Goal: Task Accomplishment & Management: Manage account settings

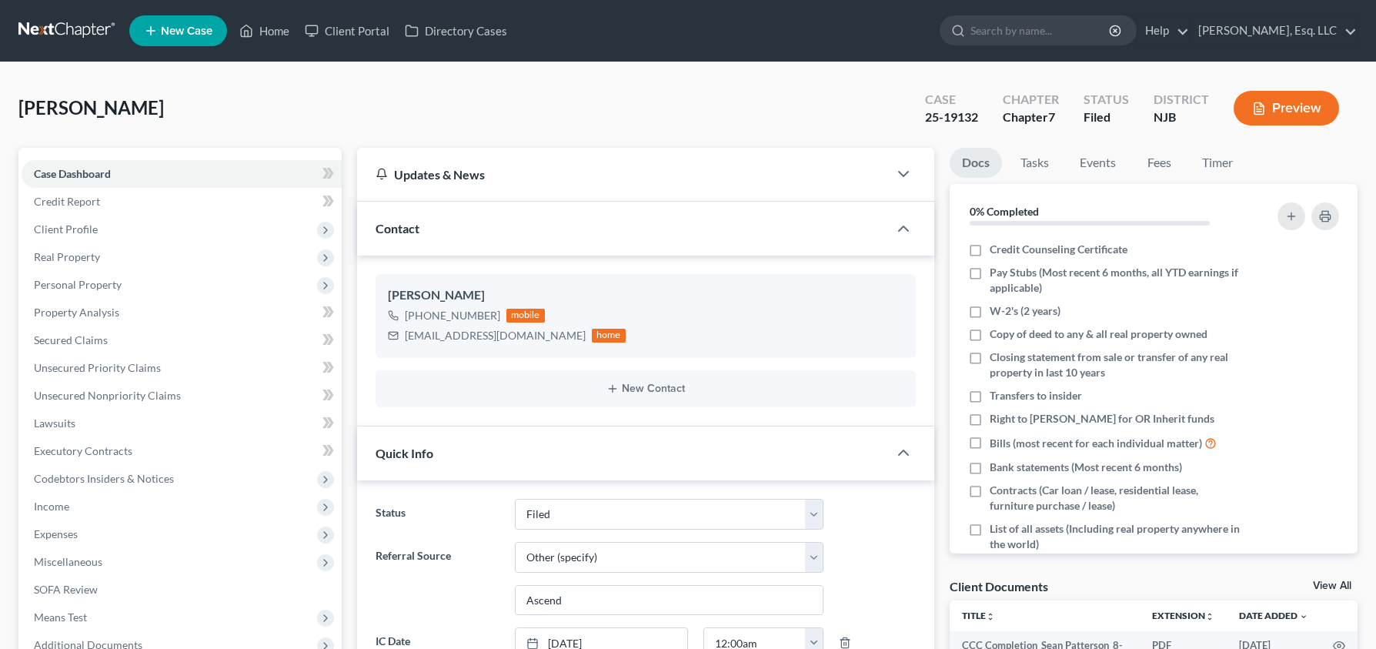
select select "6"
click at [1270, 30] on link "[PERSON_NAME], Esq. LLC" at bounding box center [1274, 31] width 166 height 28
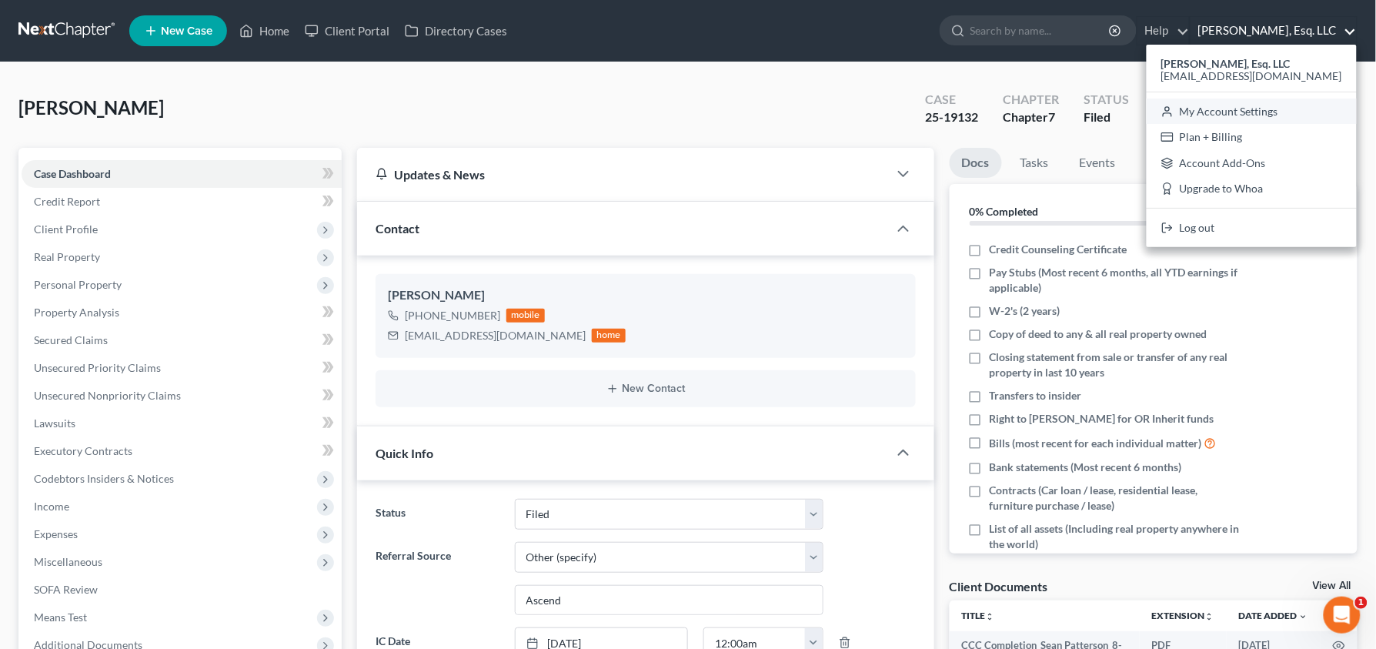
click at [1265, 115] on link "My Account Settings" at bounding box center [1252, 112] width 210 height 26
select select "24"
select select "33"
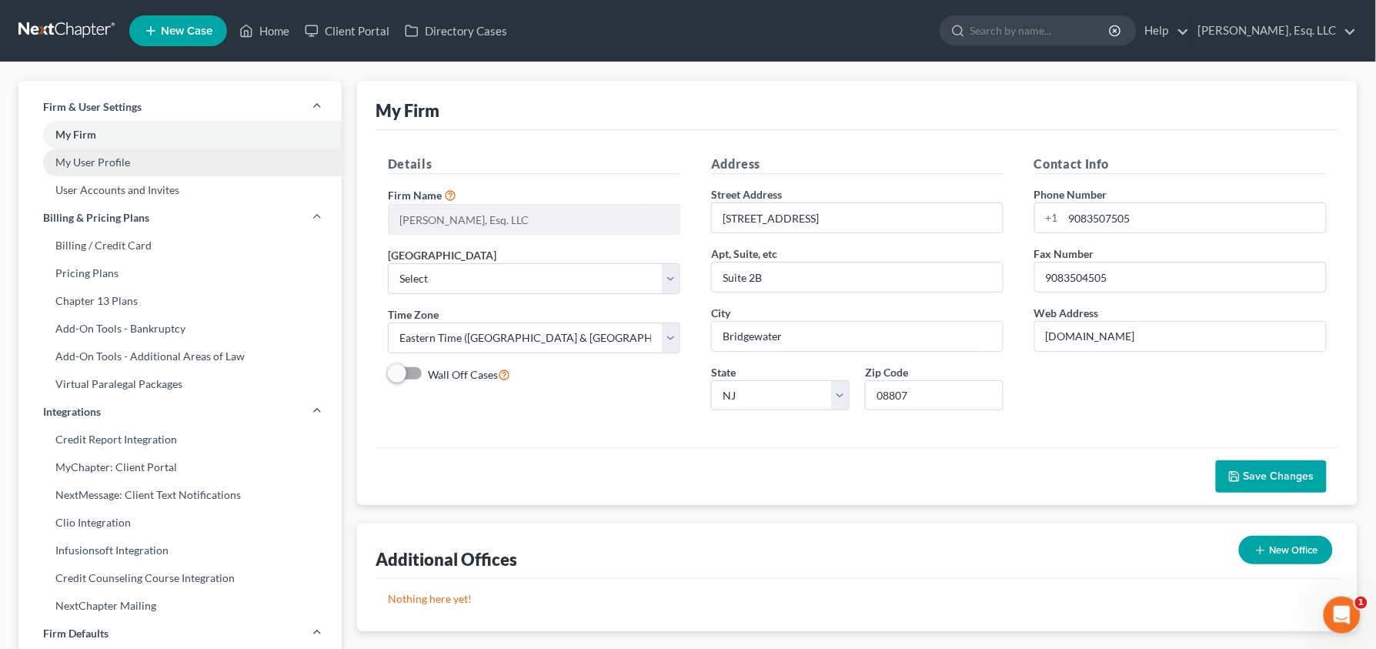
click at [89, 163] on link "My User Profile" at bounding box center [179, 163] width 323 height 28
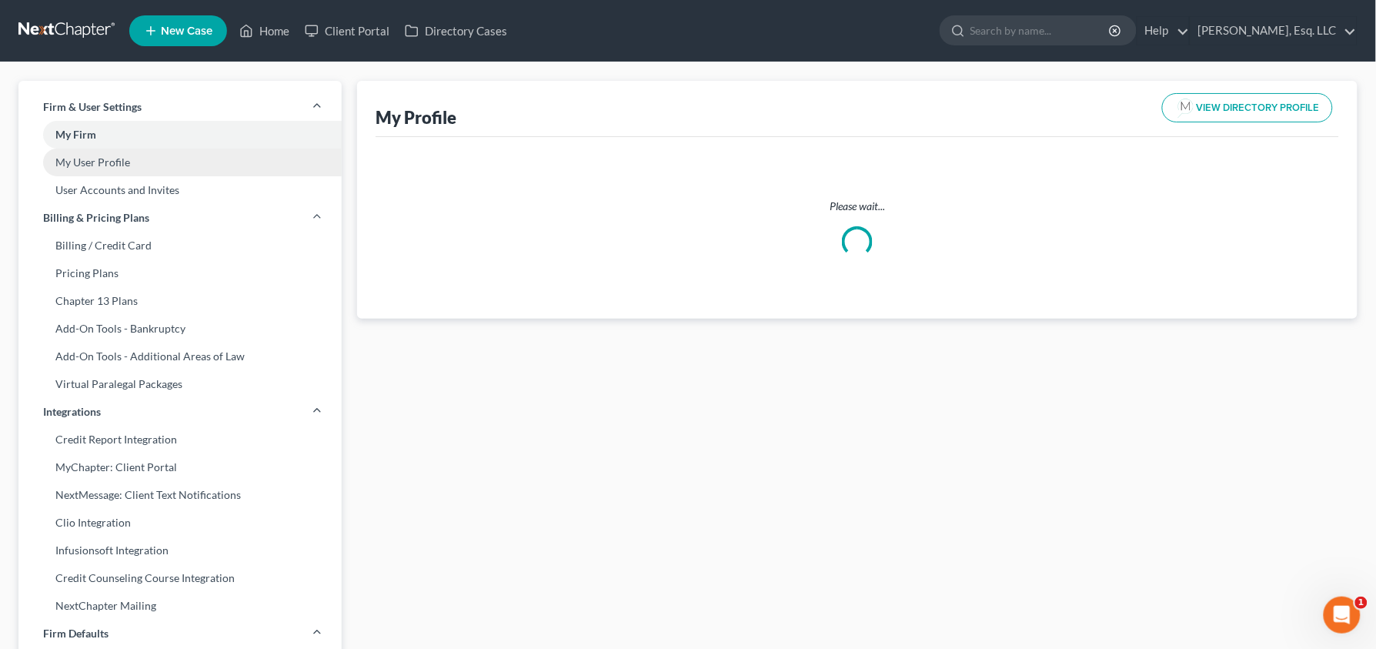
select select "33"
select select "51"
select select "attorney"
select select "1"
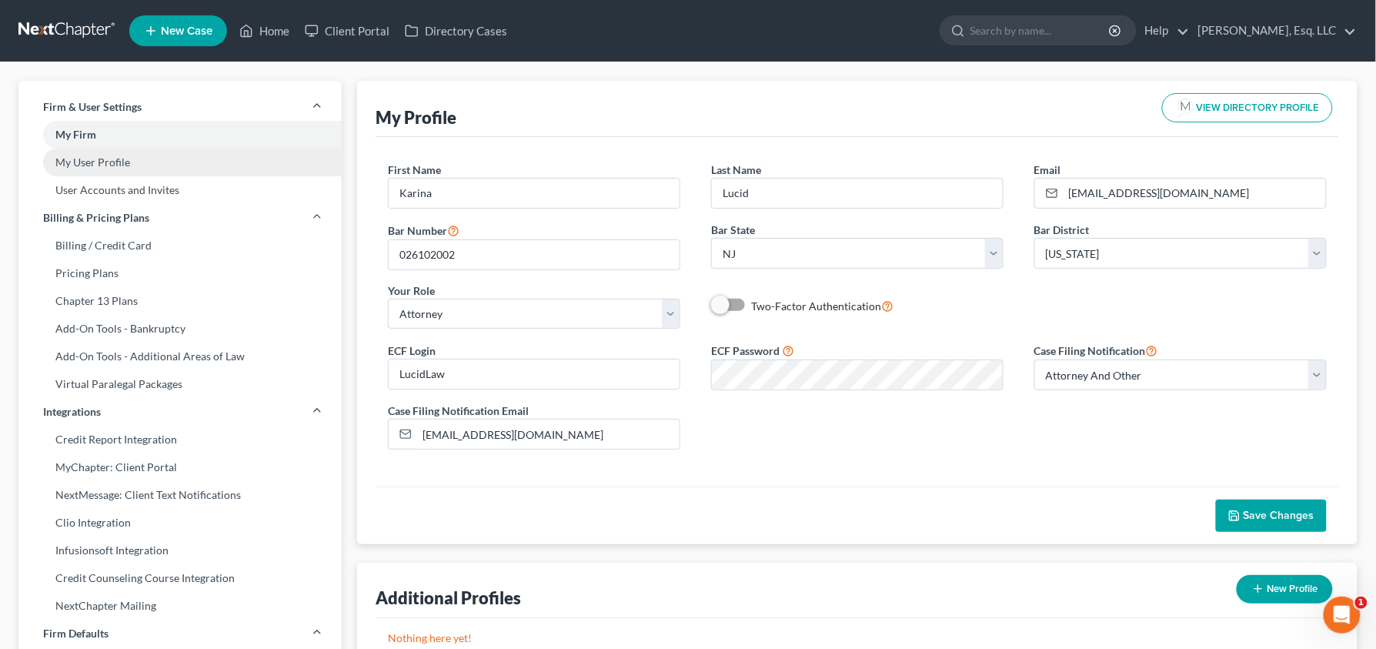
click at [145, 162] on link "My User Profile" at bounding box center [179, 163] width 323 height 28
